Goal: Task Accomplishment & Management: Manage account settings

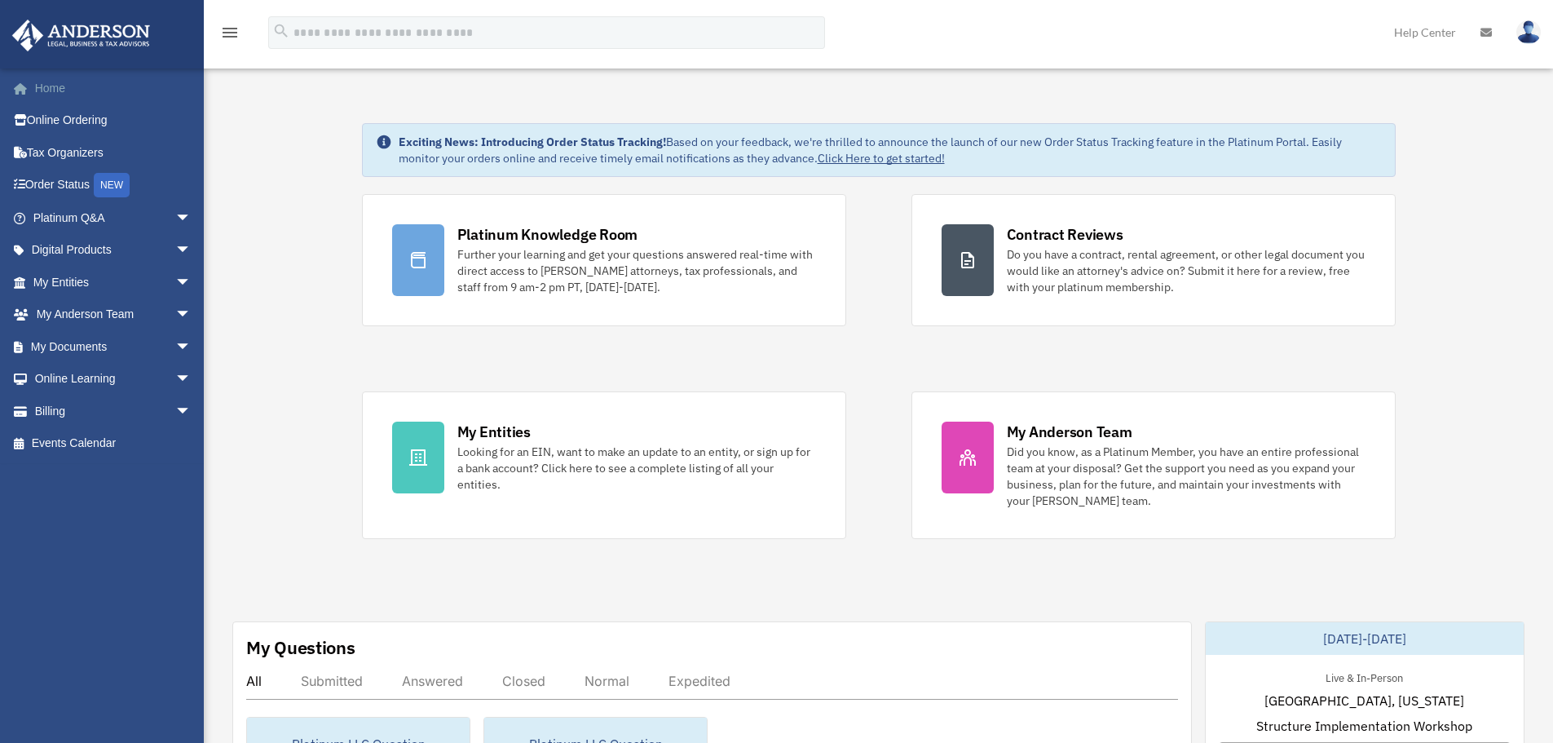
click at [53, 91] on link "Home" at bounding box center [113, 88] width 205 height 33
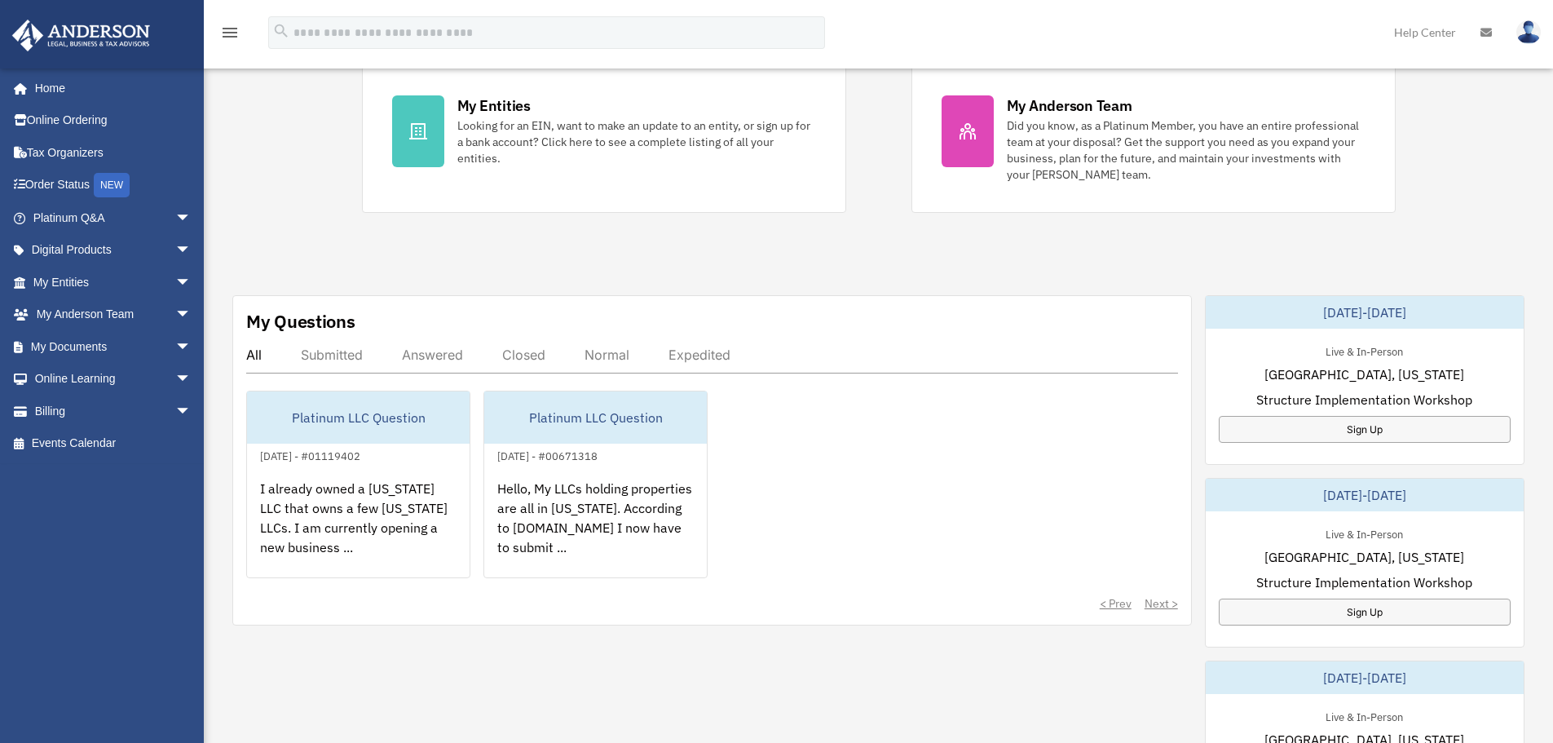
scroll to position [382, 0]
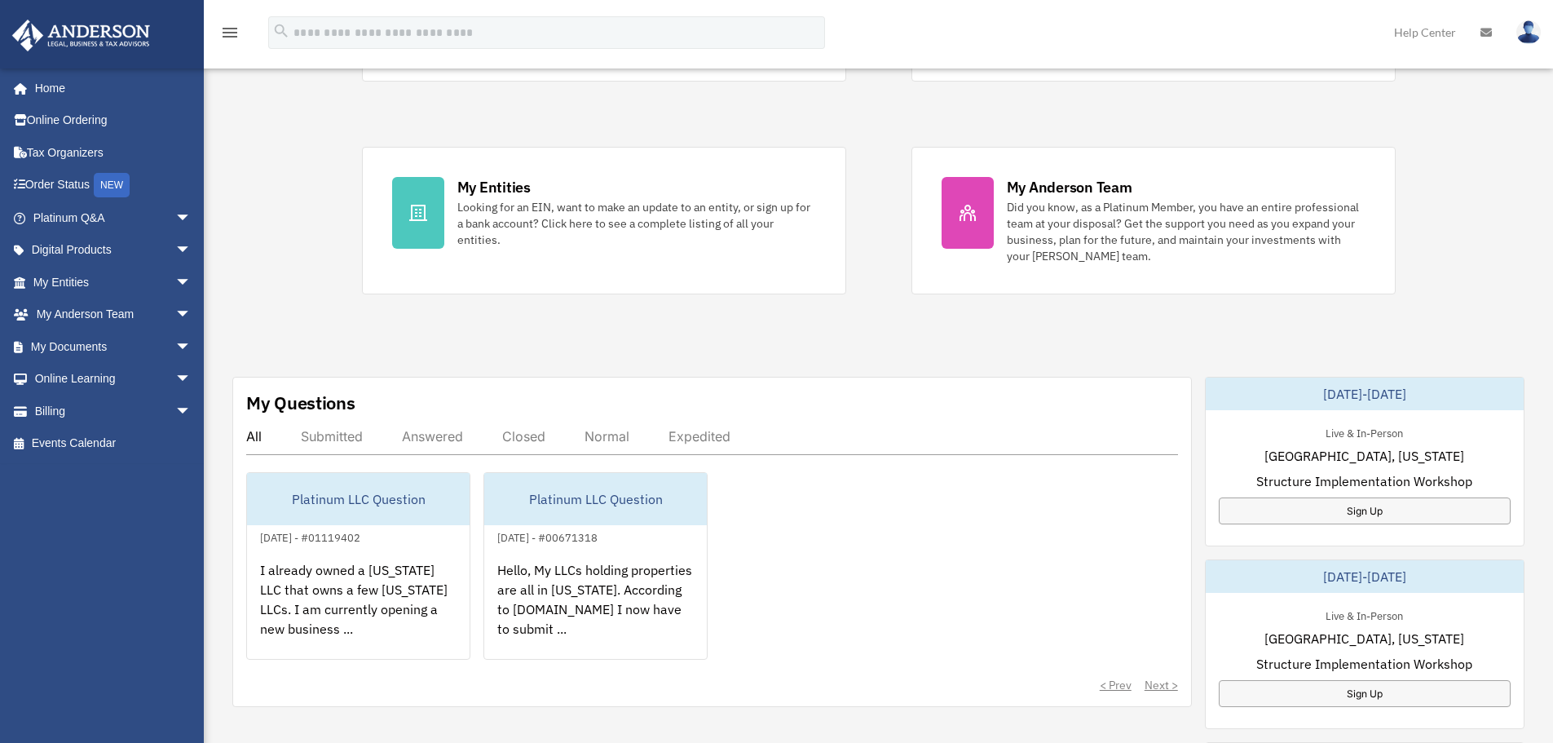
scroll to position [326, 0]
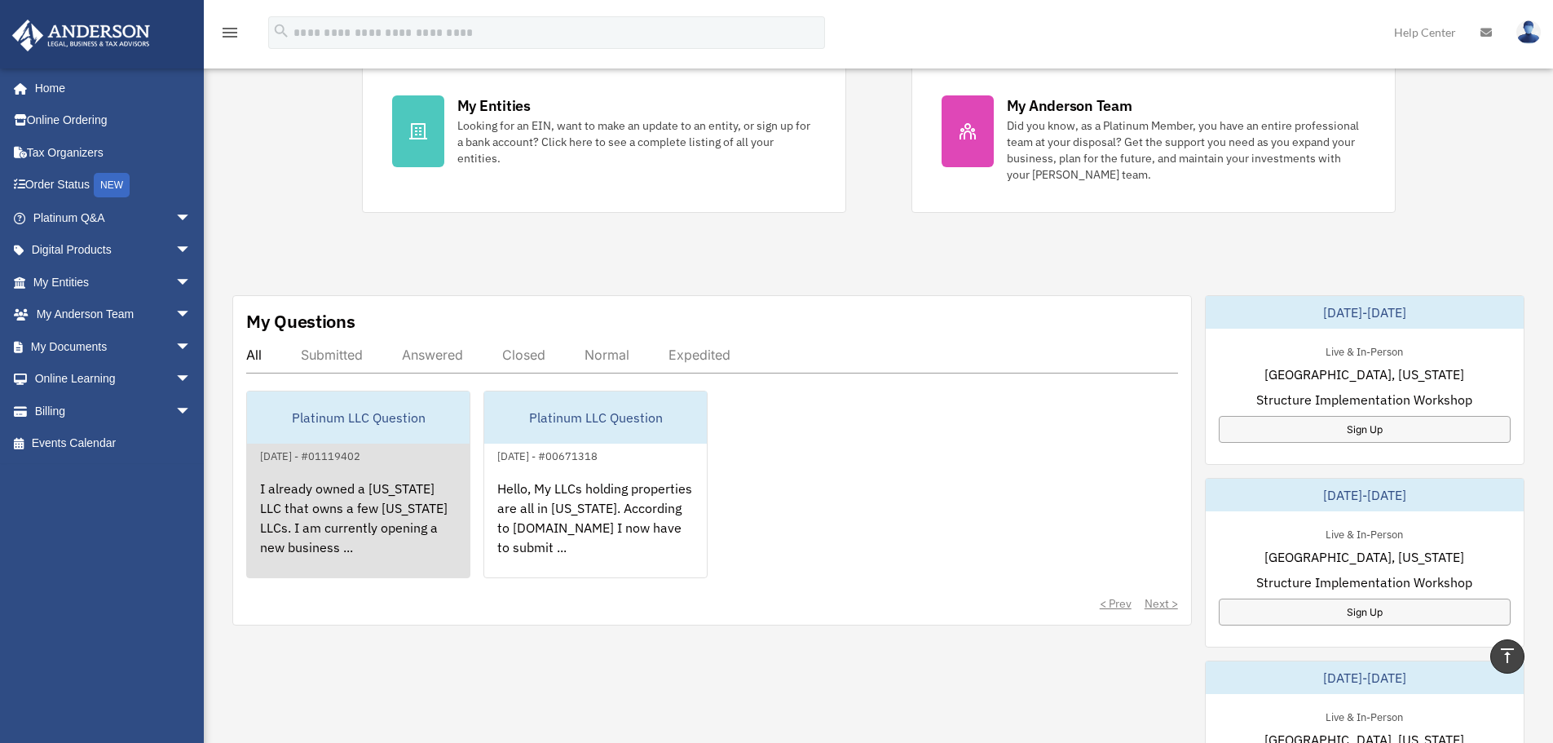
click at [328, 495] on div "I already owned a [US_STATE] LLC that owns a few [US_STATE] LLCs. I am currentl…" at bounding box center [358, 528] width 223 height 127
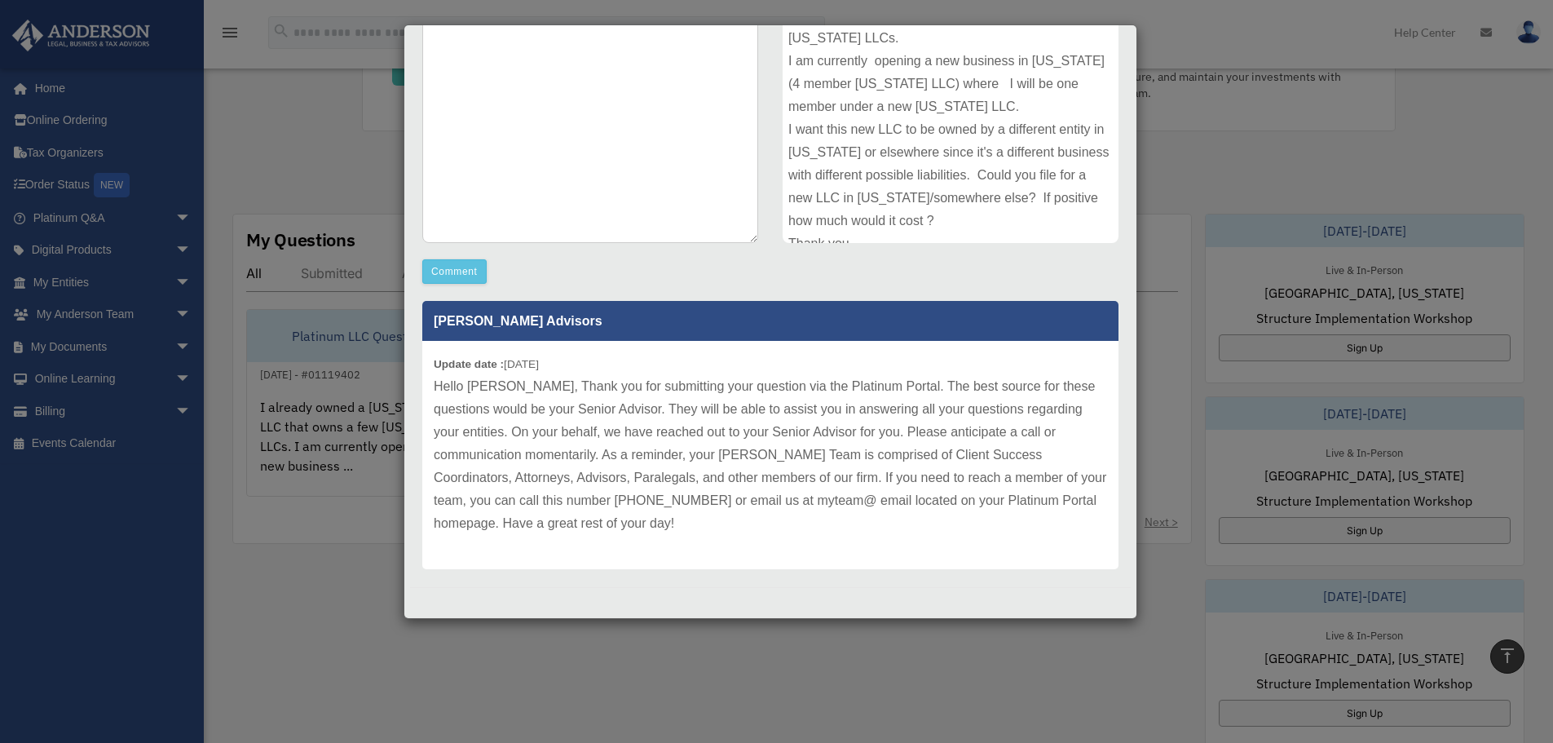
scroll to position [489, 0]
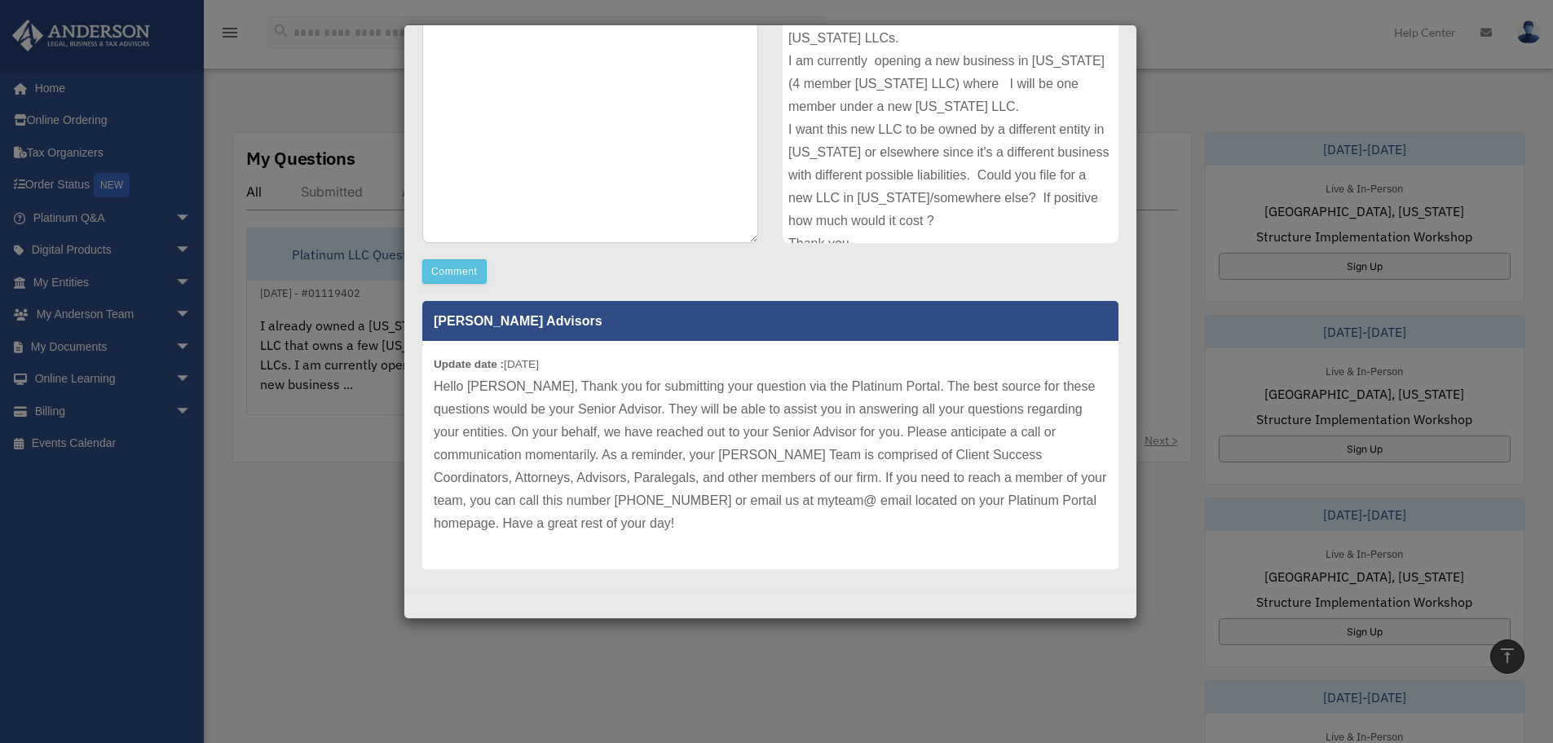
click at [336, 113] on div "Case Detail × Platinum LLC Question Case Number 01119402 Created Date [DATE] St…" at bounding box center [776, 371] width 1553 height 743
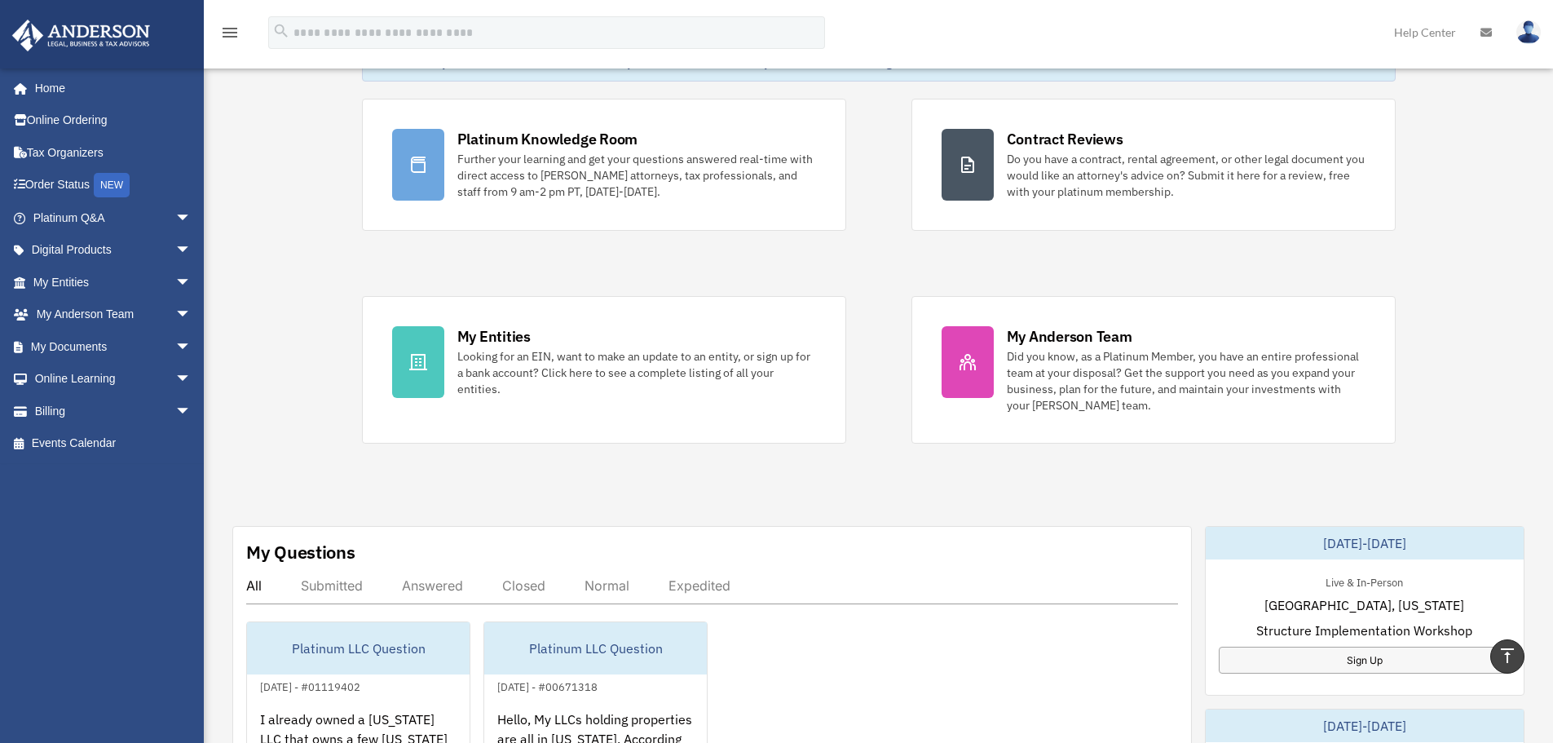
scroll to position [0, 0]
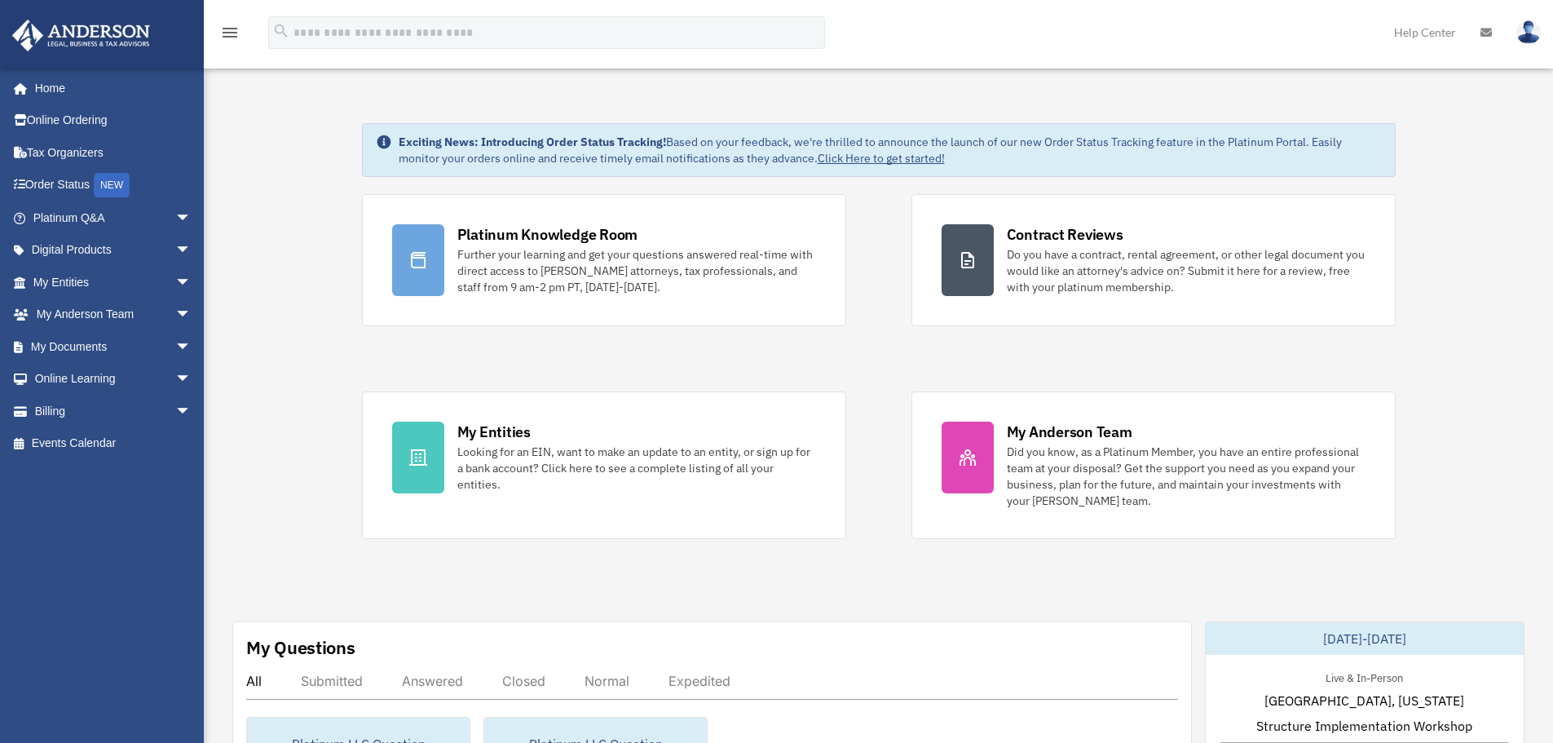
click at [1524, 36] on img at bounding box center [1528, 32] width 24 height 24
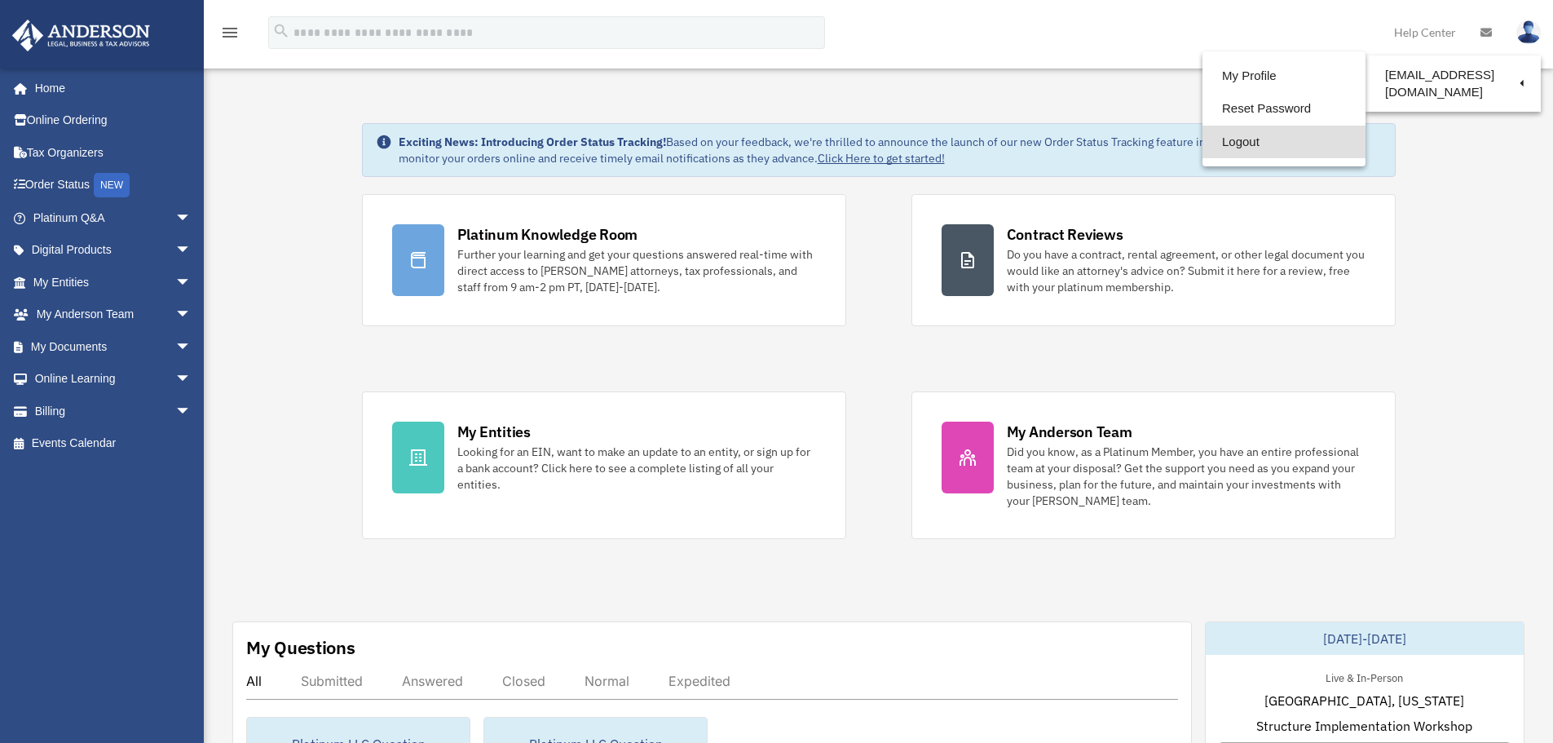
click at [1221, 139] on link "Logout" at bounding box center [1283, 142] width 163 height 33
